Goal: Navigation & Orientation: Find specific page/section

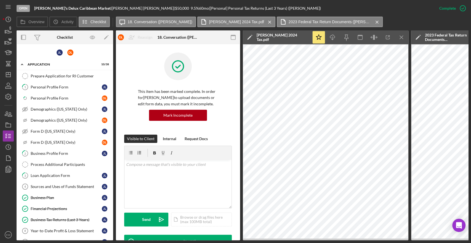
scroll to position [189, 0]
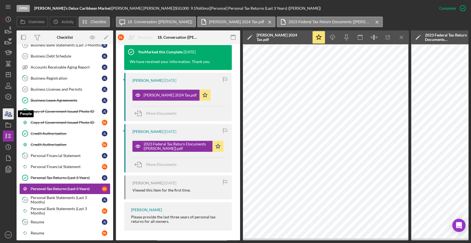
click at [11, 116] on icon "button" at bounding box center [10, 114] width 4 height 4
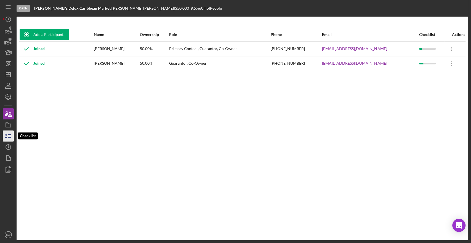
click at [5, 130] on icon "button" at bounding box center [8, 136] width 14 height 14
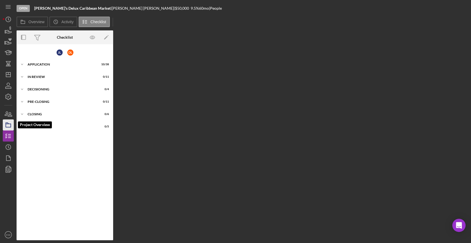
click at [5, 123] on icon "button" at bounding box center [8, 125] width 14 height 14
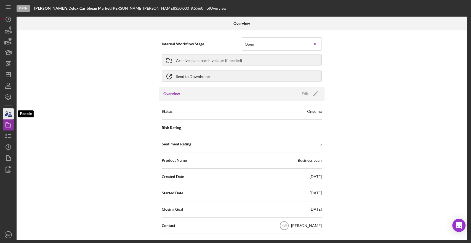
click at [4, 114] on icon "button" at bounding box center [8, 114] width 14 height 14
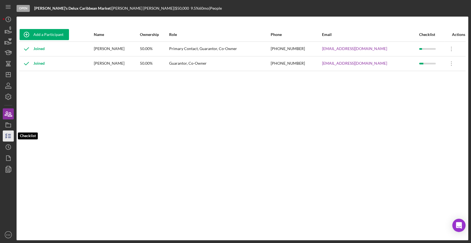
click at [6, 139] on icon "button" at bounding box center [8, 136] width 14 height 14
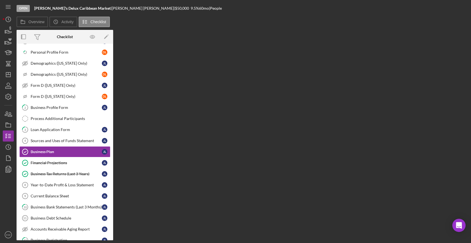
scroll to position [54, 0]
